Goal: Information Seeking & Learning: Check status

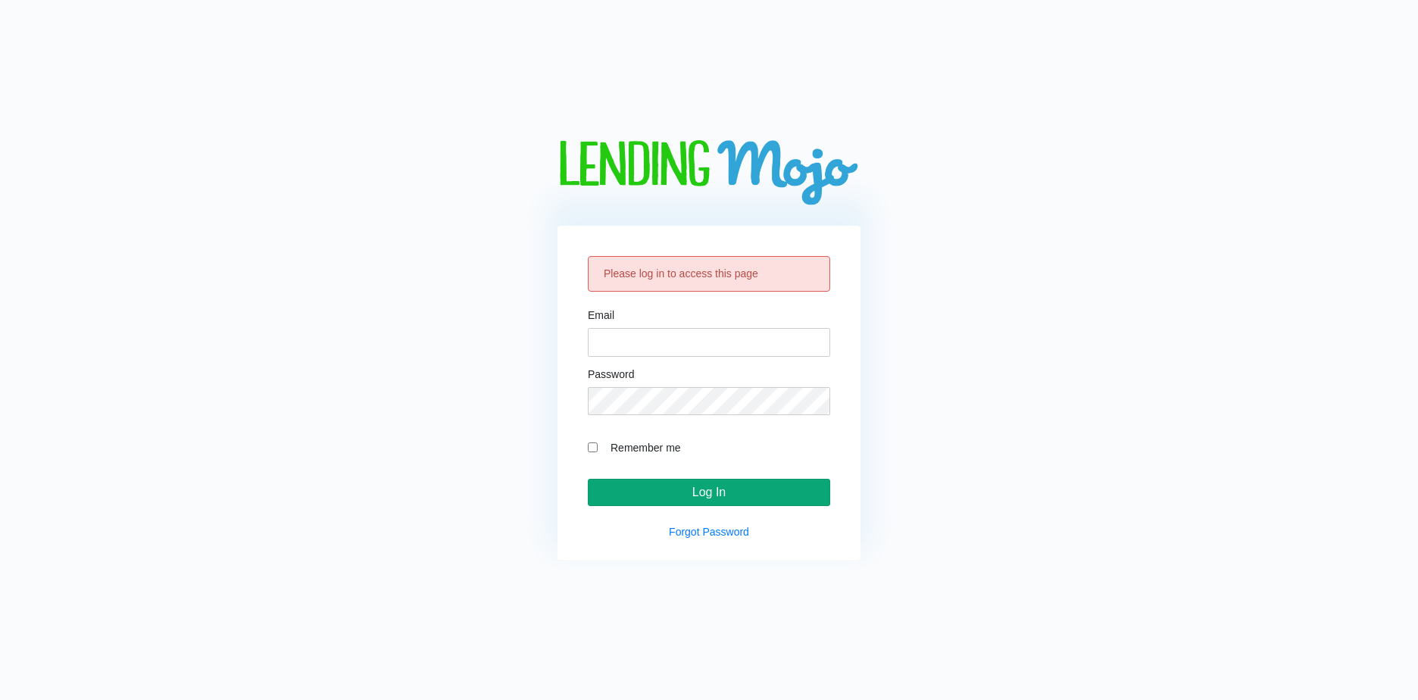
type input "lm@naln.com"
click at [711, 493] on input "Log In" at bounding box center [709, 492] width 242 height 27
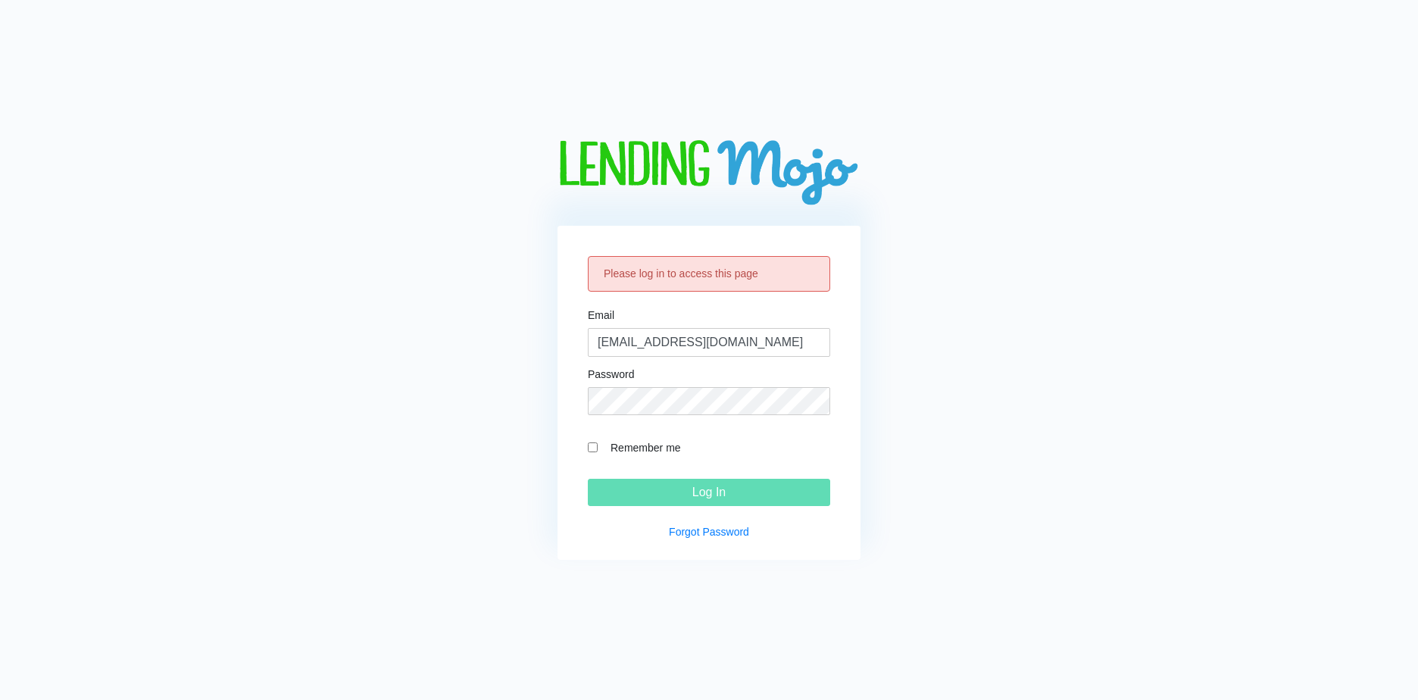
drag, startPoint x: 627, startPoint y: 448, endPoint x: 639, endPoint y: 453, distance: 13.2
click at [629, 447] on label "Remember me" at bounding box center [716, 446] width 227 height 17
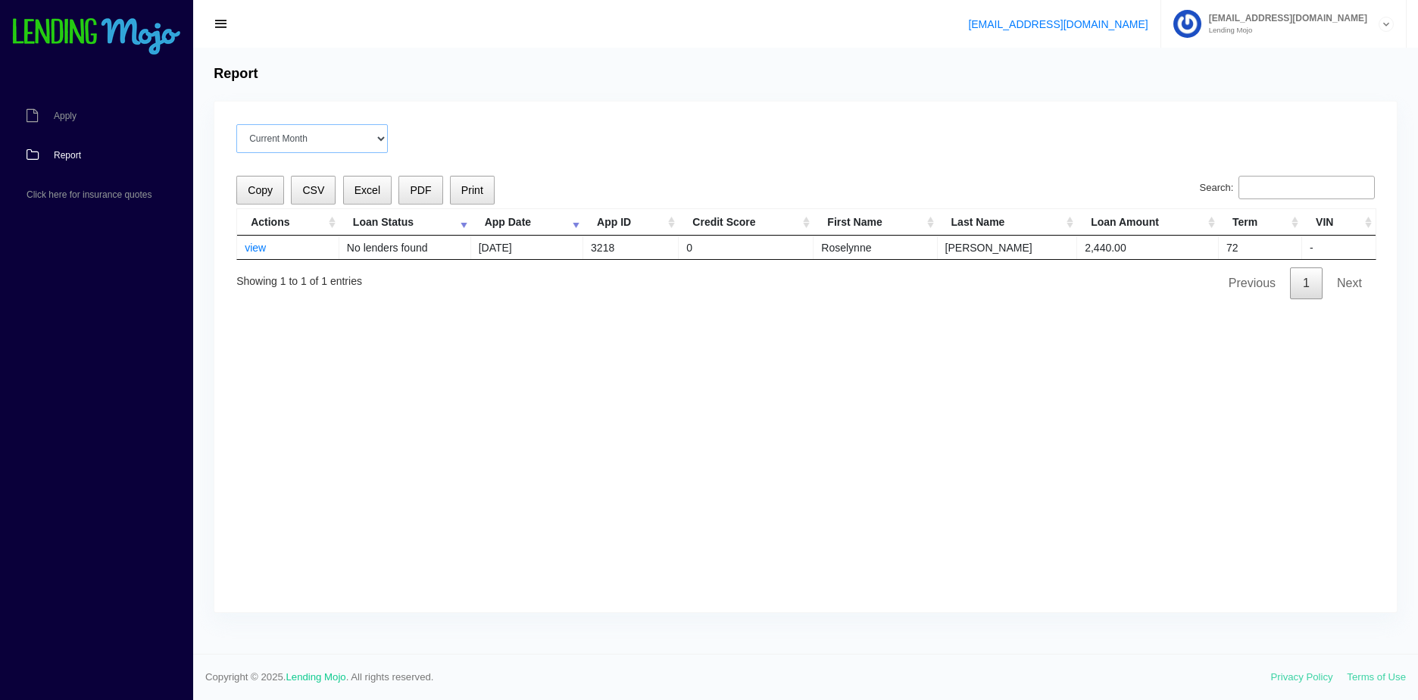
click at [345, 140] on select "Current Month Aug 2025 Jul 2025 Jun 2025 May 2025 Apr 2025 All time" at bounding box center [311, 138] width 151 height 29
select select "All time"
click at [236, 124] on select "Current Month Aug 2025 Jul 2025 Jun 2025 May 2025 Apr 2025 All time" at bounding box center [311, 138] width 151 height 29
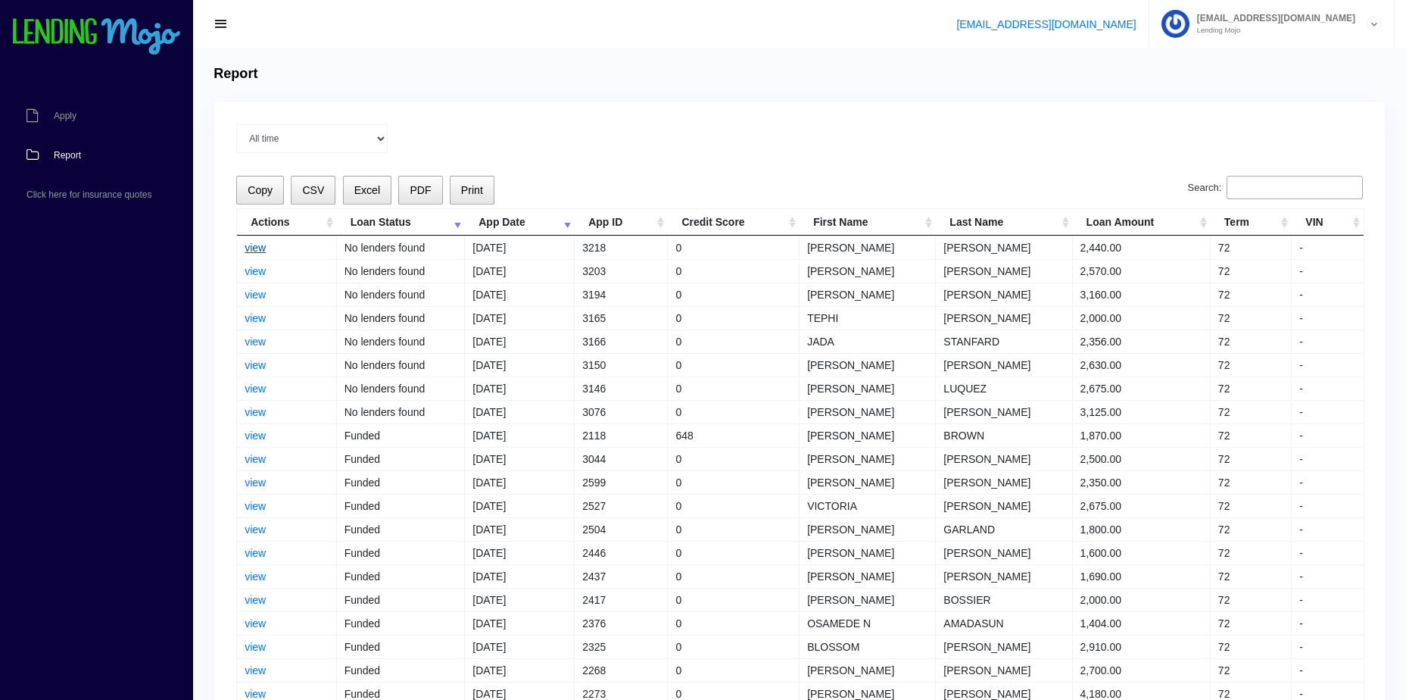
click at [259, 248] on link "view" at bounding box center [255, 248] width 21 height 12
drag, startPoint x: 1095, startPoint y: 248, endPoint x: 1124, endPoint y: 245, distance: 28.9
click at [1124, 245] on td "2,440.00" at bounding box center [1142, 247] width 138 height 23
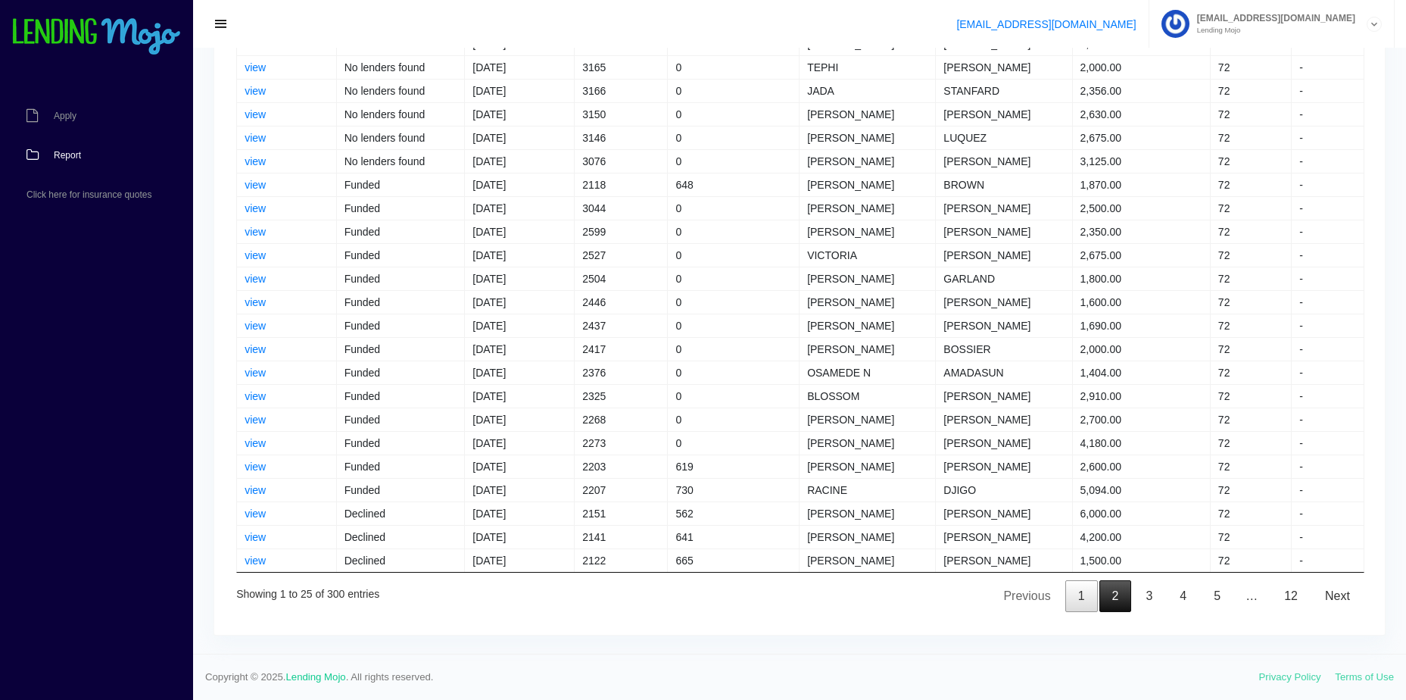
click at [1116, 608] on link "2" at bounding box center [1116, 596] width 33 height 32
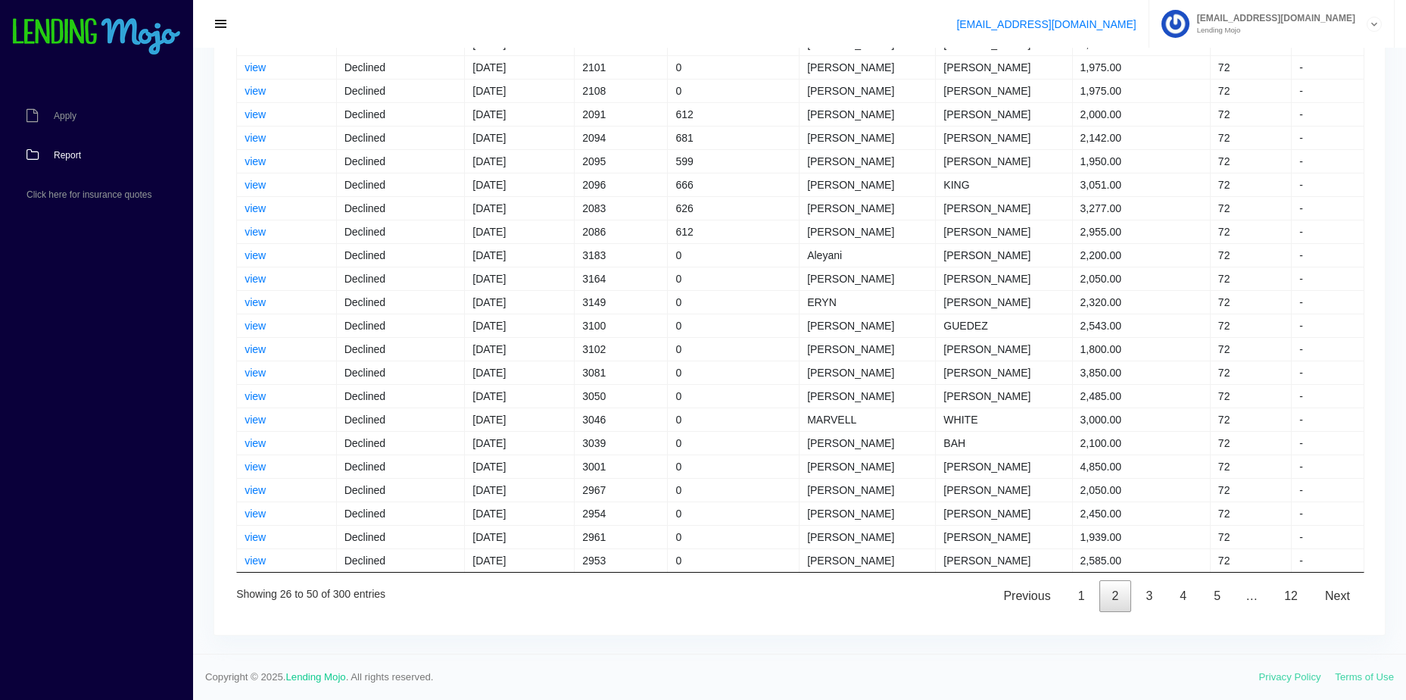
click at [1116, 604] on link "2" at bounding box center [1116, 596] width 33 height 32
click at [1149, 593] on link "3" at bounding box center [1149, 596] width 33 height 32
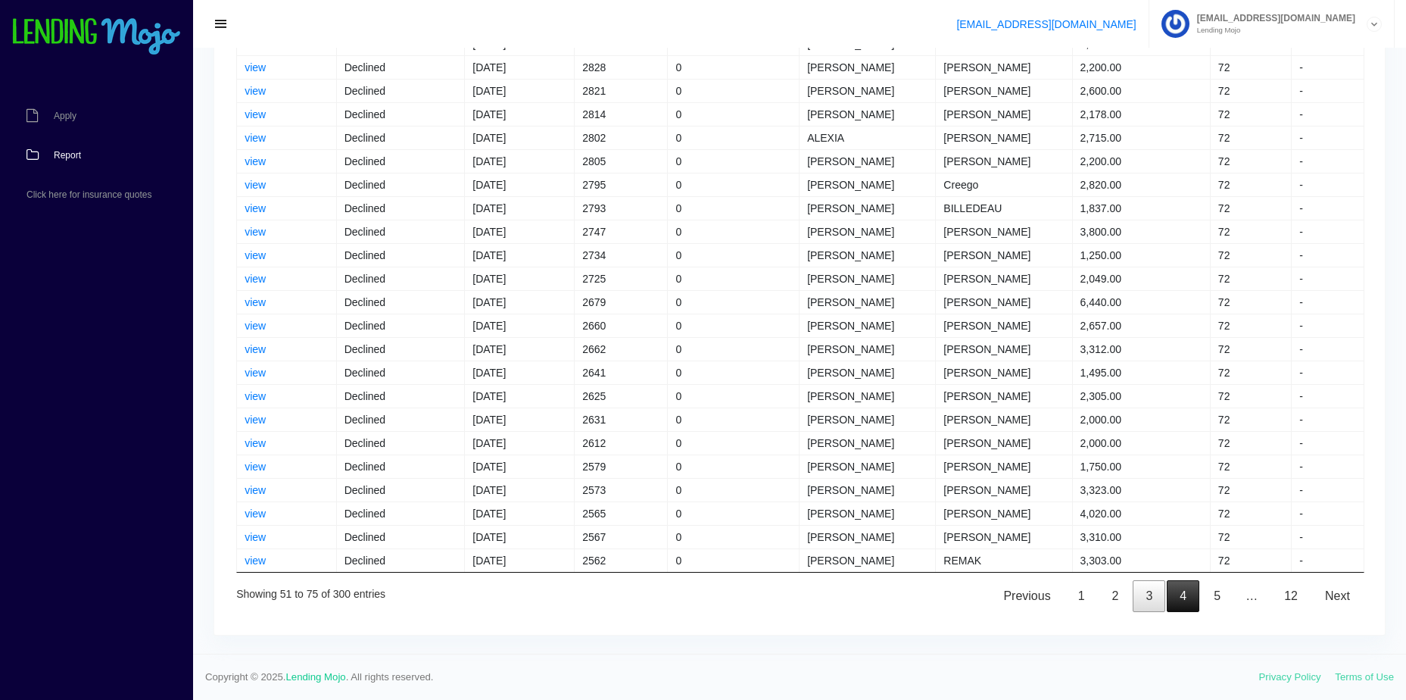
click at [1184, 600] on link "4" at bounding box center [1183, 596] width 33 height 32
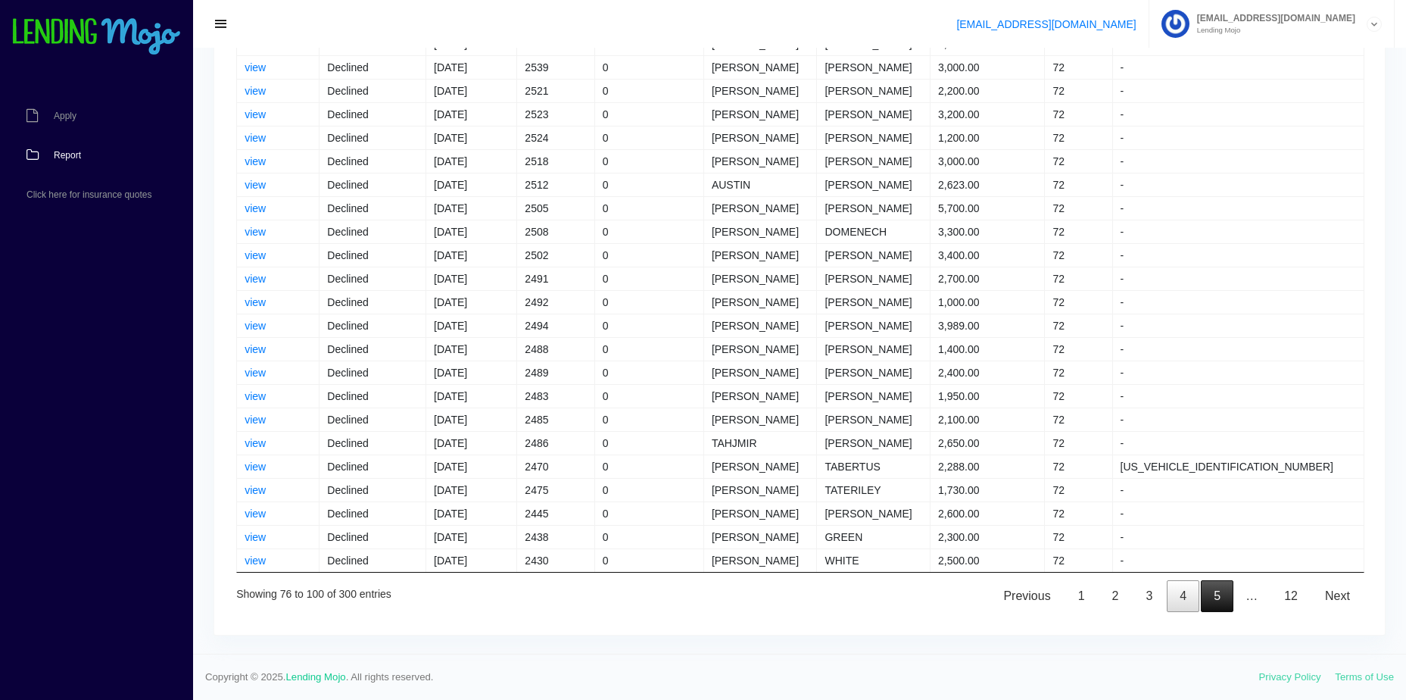
click at [1216, 595] on link "5" at bounding box center [1217, 596] width 33 height 32
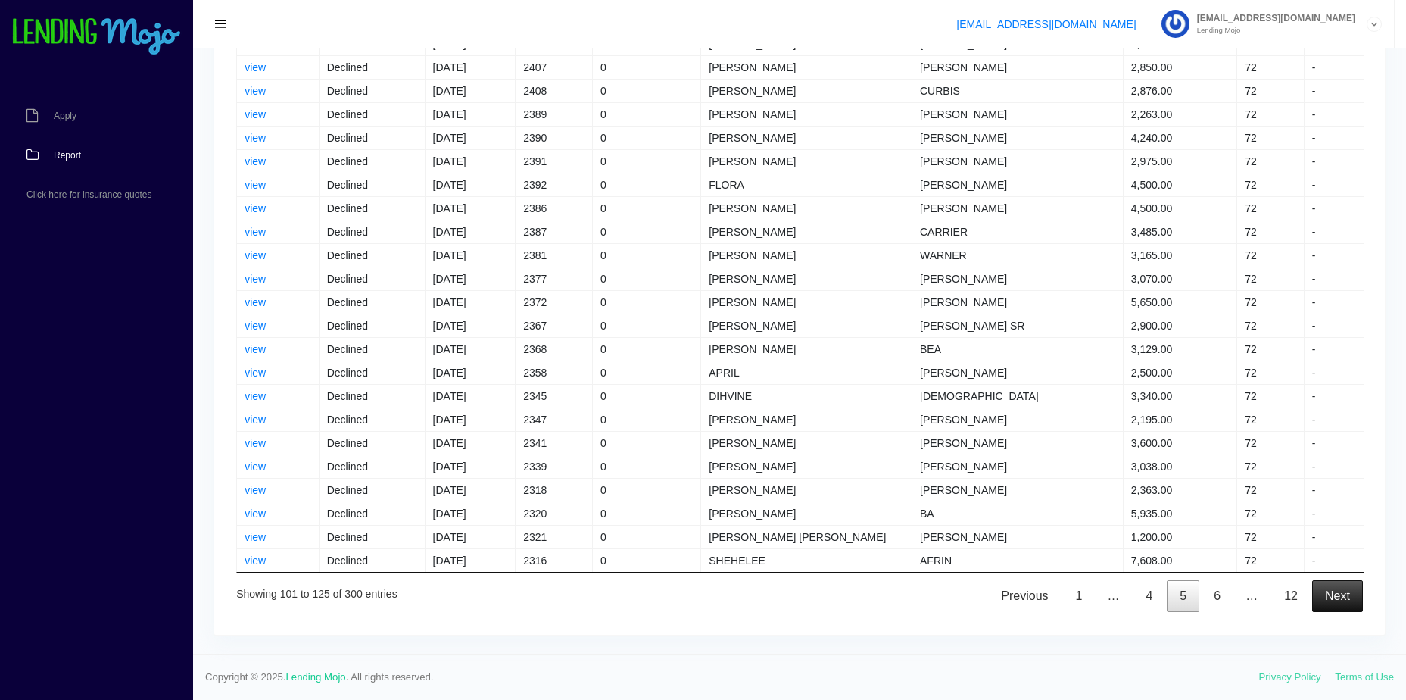
click at [1331, 598] on link "Next" at bounding box center [1337, 596] width 51 height 32
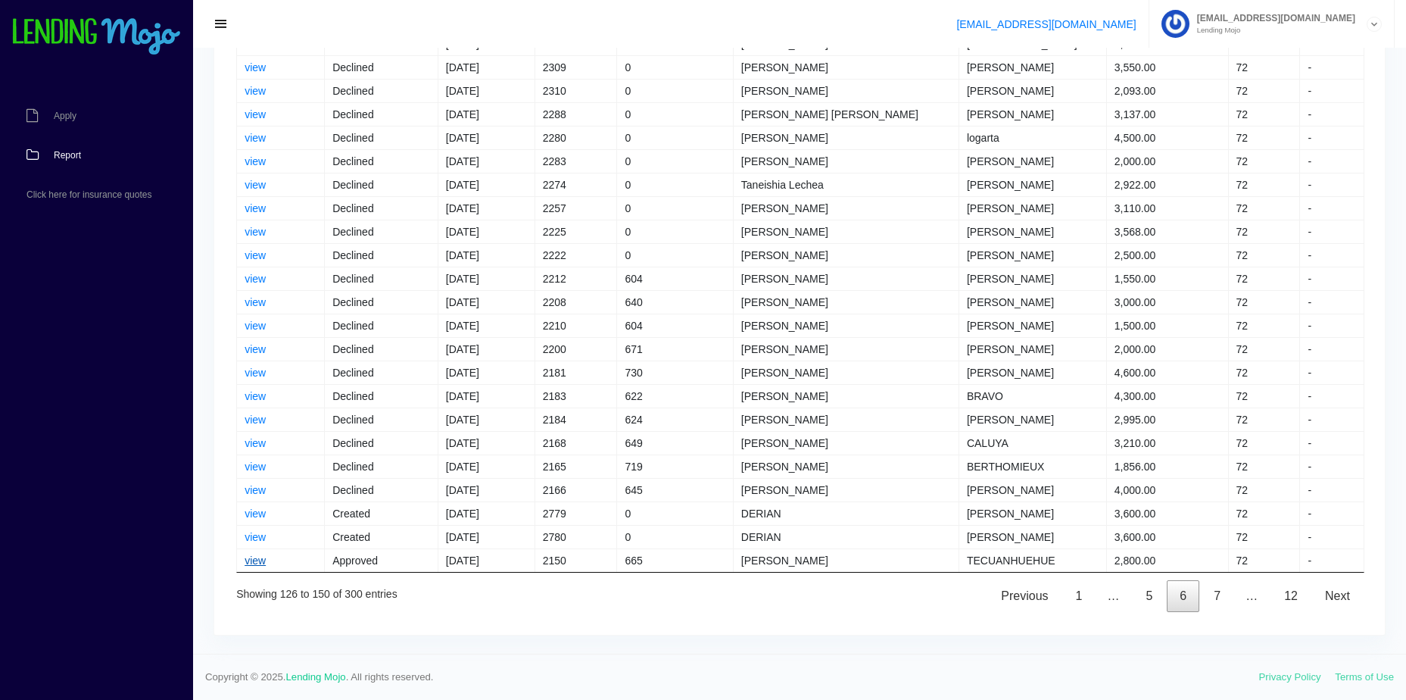
click at [248, 562] on link "view" at bounding box center [255, 560] width 21 height 12
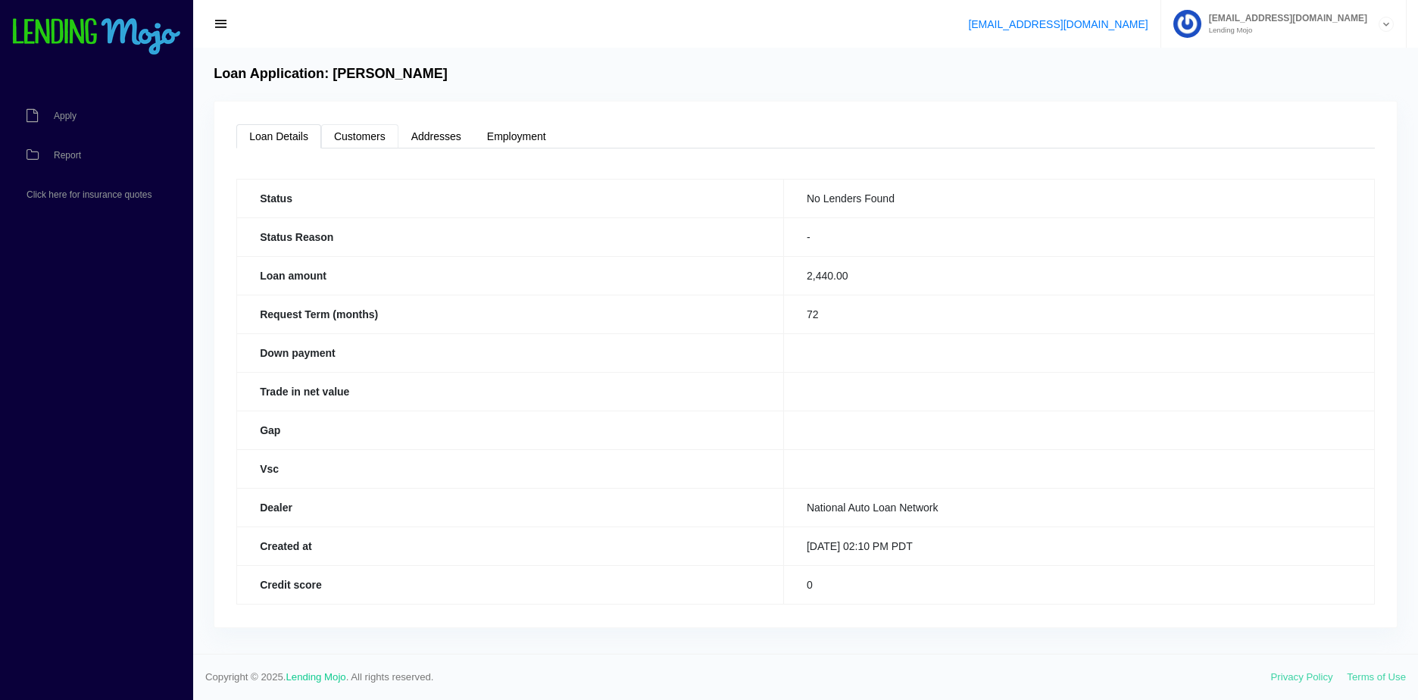
click at [355, 133] on link "Customers" at bounding box center [359, 136] width 77 height 24
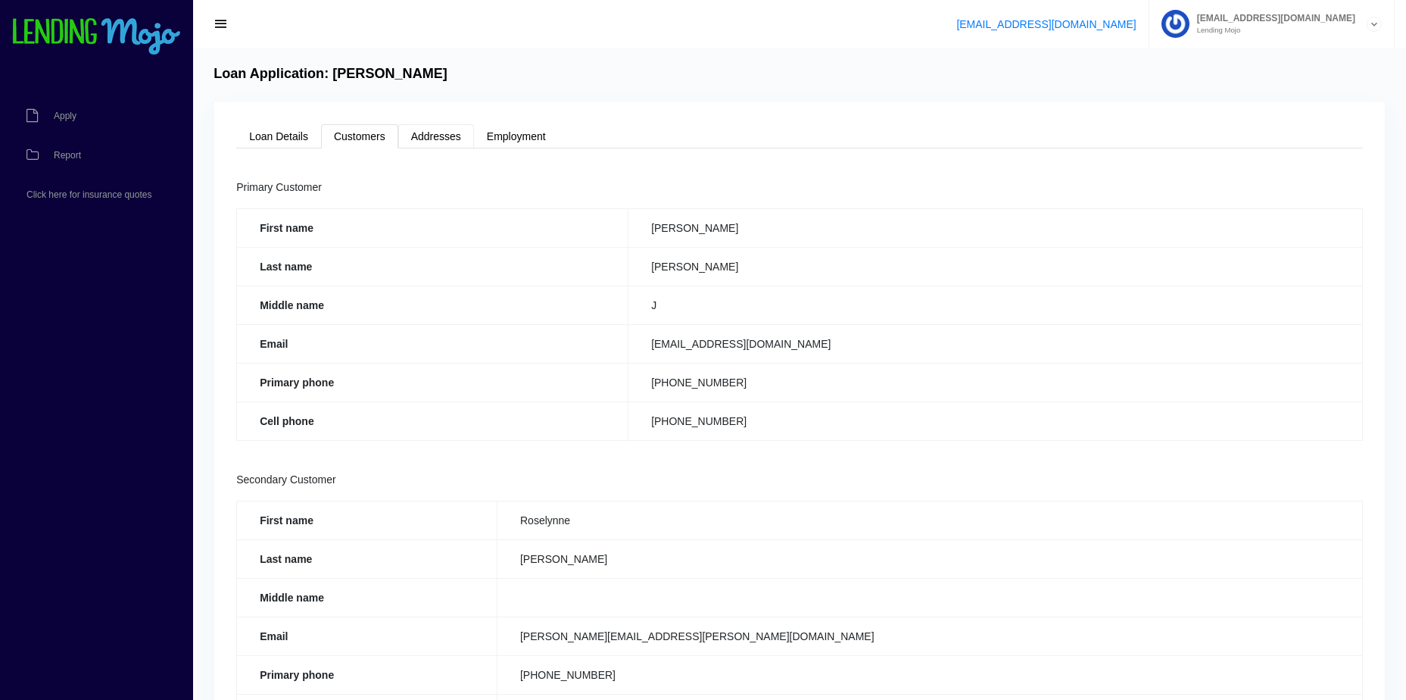
click at [426, 143] on link "Addresses" at bounding box center [436, 136] width 76 height 24
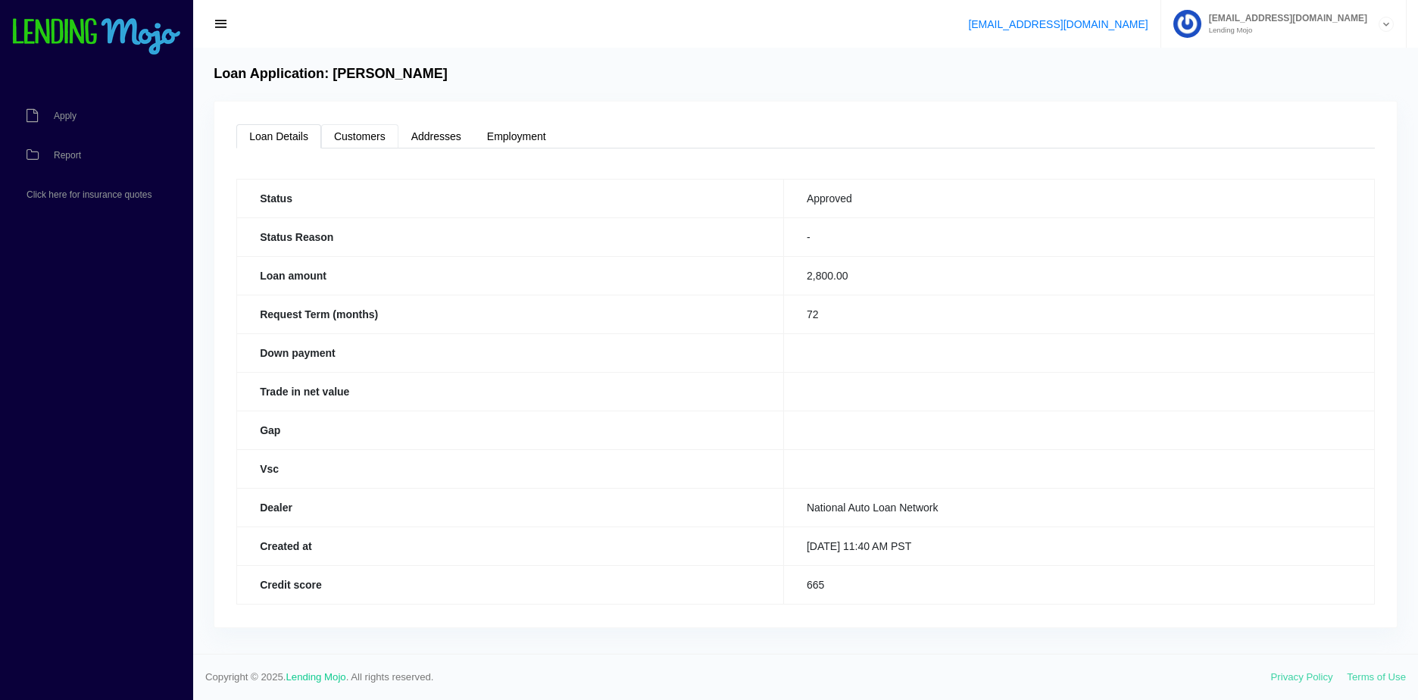
click at [347, 138] on link "Customers" at bounding box center [359, 136] width 77 height 24
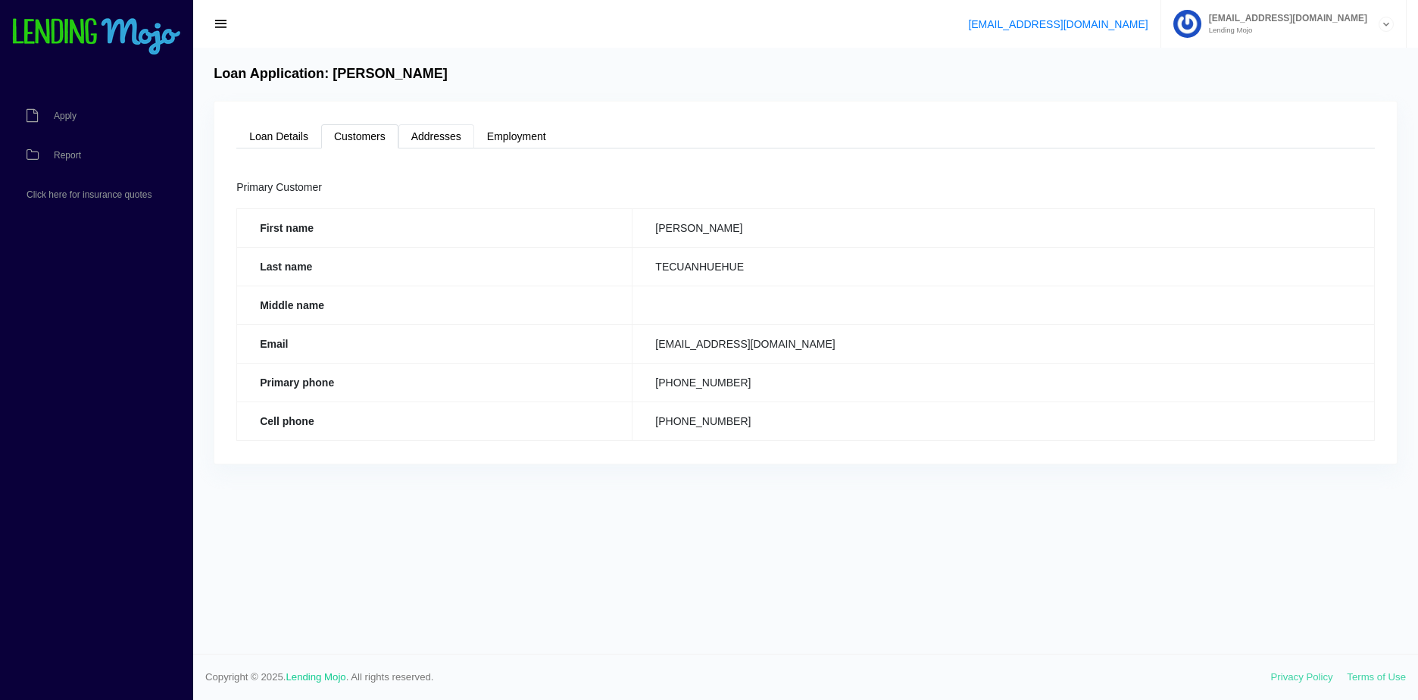
click at [454, 137] on link "Addresses" at bounding box center [436, 136] width 76 height 24
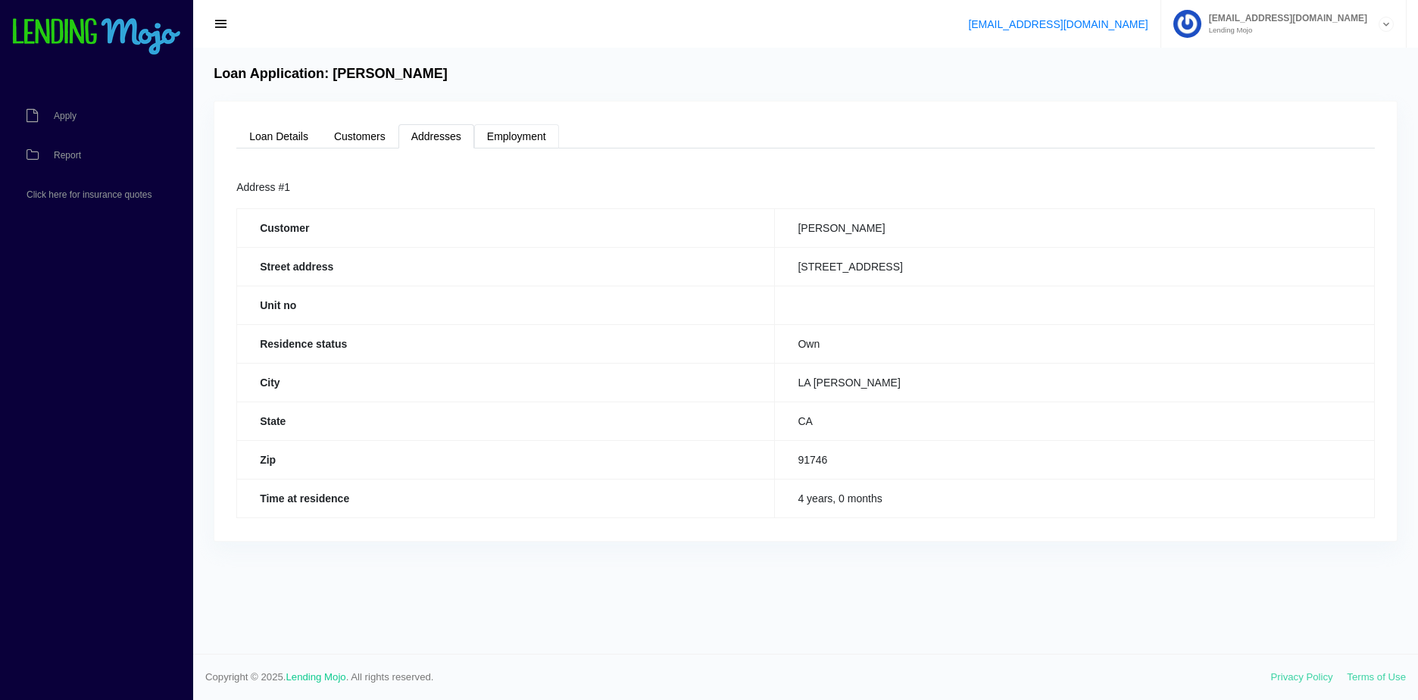
click at [541, 133] on link "Employment" at bounding box center [516, 136] width 85 height 24
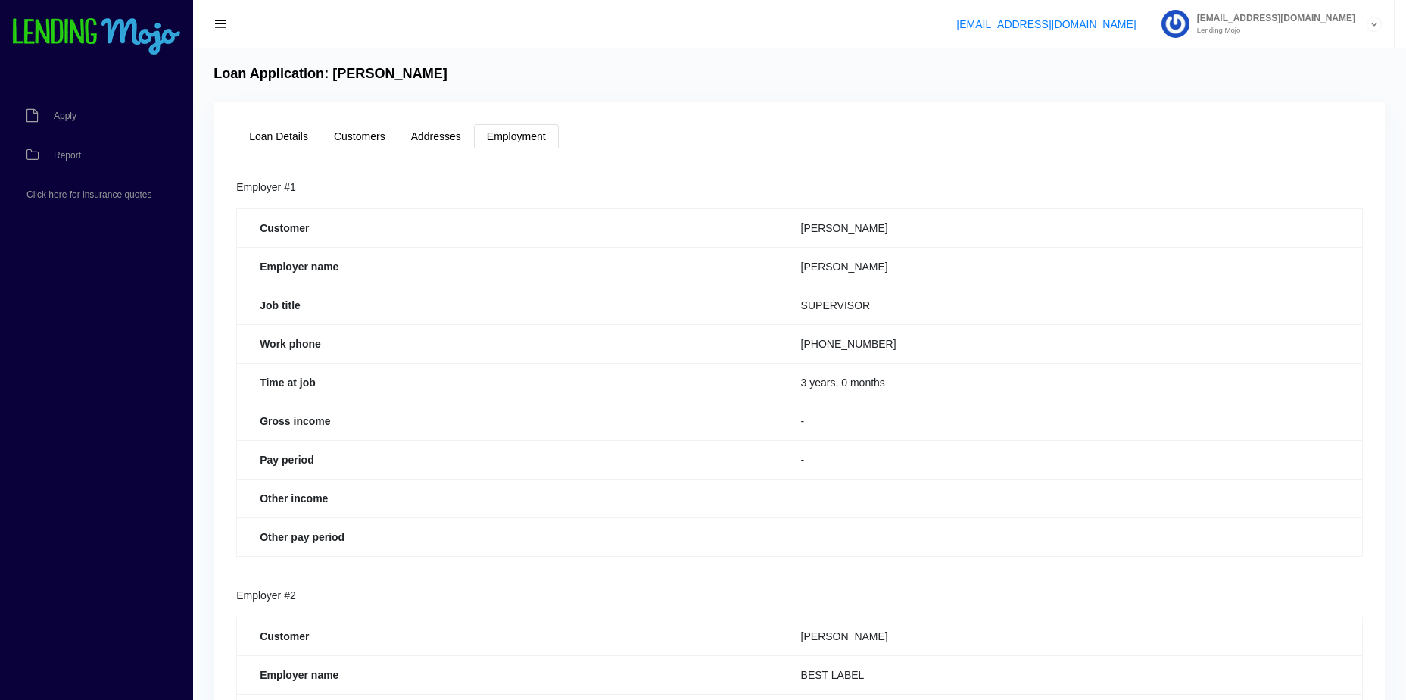
click at [47, 44] on img at bounding box center [96, 37] width 170 height 38
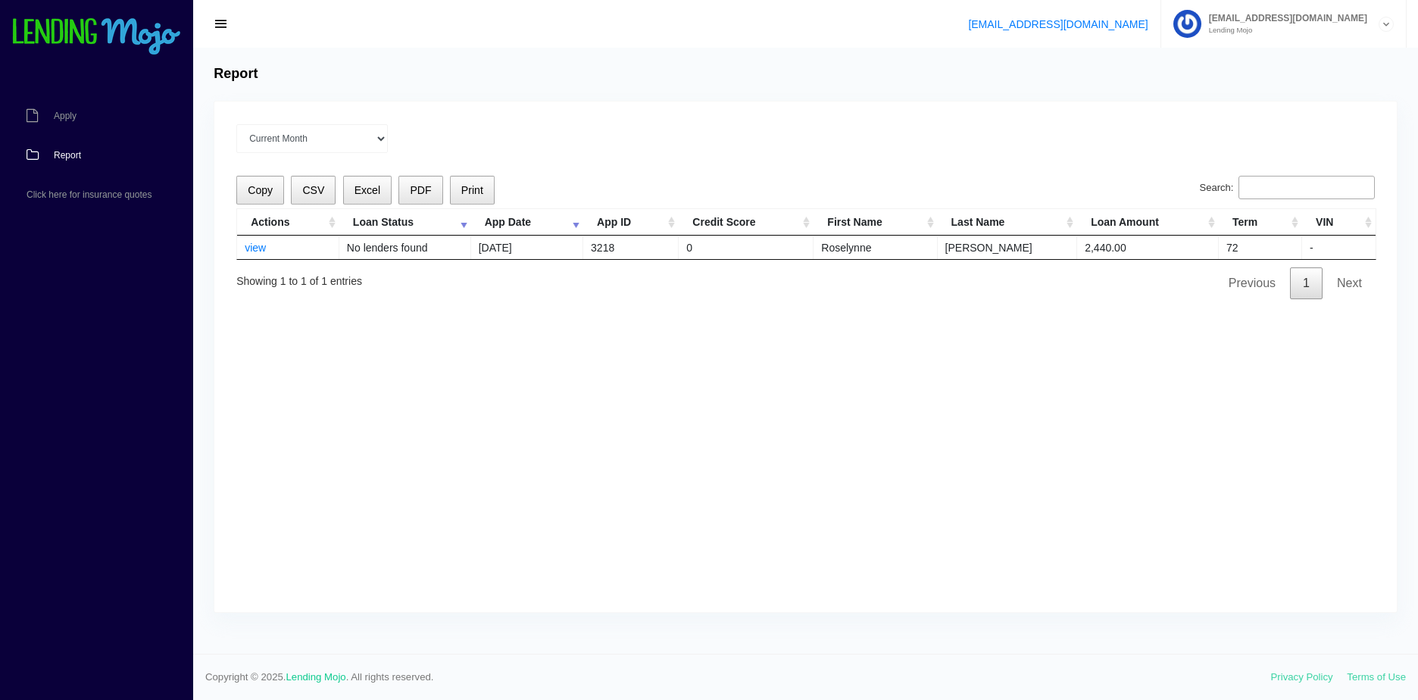
drag, startPoint x: 1344, startPoint y: 286, endPoint x: 1315, endPoint y: 287, distance: 28.8
click at [1343, 286] on link "Next" at bounding box center [1349, 283] width 51 height 32
click at [1314, 287] on link "1" at bounding box center [1306, 283] width 33 height 32
click at [1347, 286] on link "Next" at bounding box center [1349, 283] width 51 height 32
click at [342, 133] on select "Current Month [DATE] [DATE] [DATE] [DATE] [DATE] All time" at bounding box center [311, 138] width 151 height 29
